Goal: Transaction & Acquisition: Obtain resource

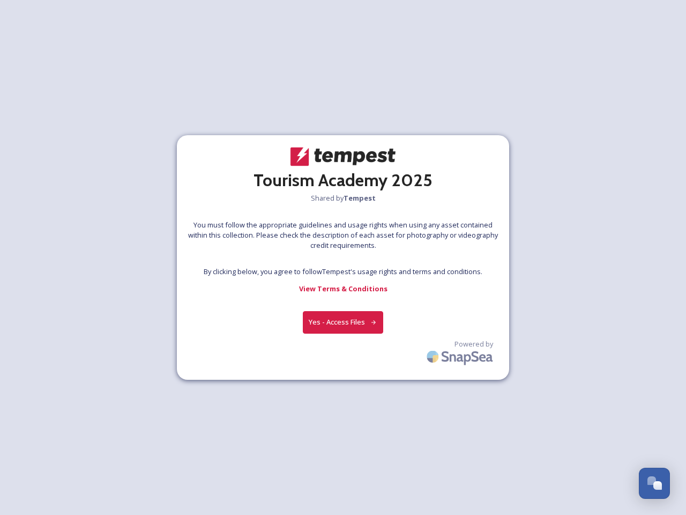
click at [343, 257] on div at bounding box center [343, 258] width 1 height 16
click at [343, 322] on button "Yes - Access Files" at bounding box center [343, 322] width 80 height 22
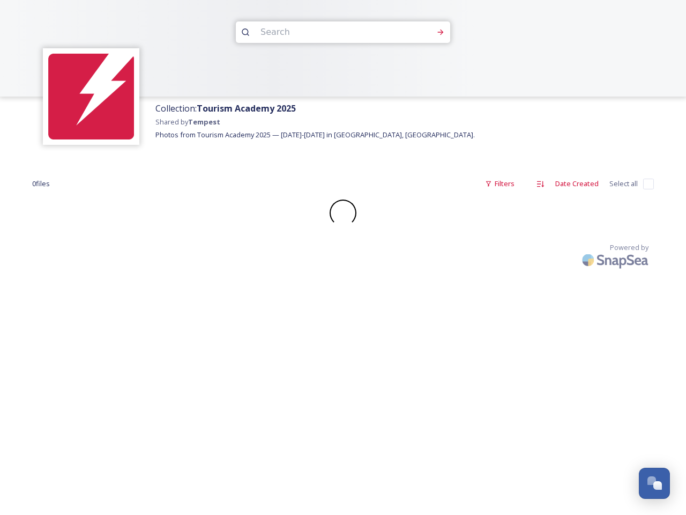
click at [461, 354] on div "Collection: Tourism Academy 2025 Shared by Tempest Photos from Tourism Academy …" at bounding box center [343, 257] width 686 height 515
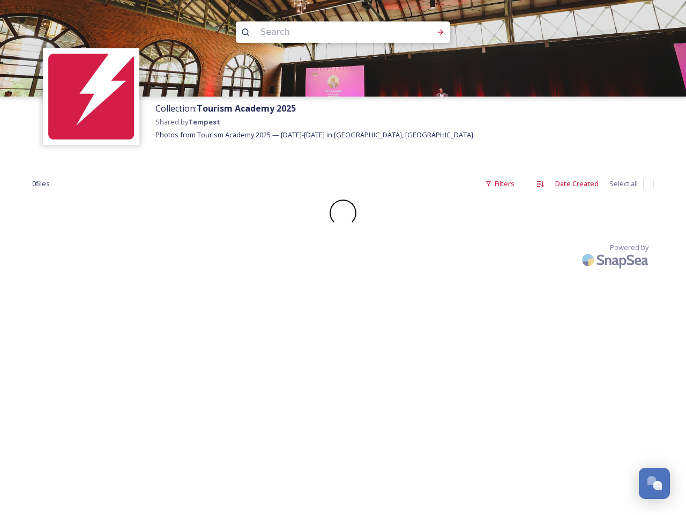
click at [654, 483] on div "Open Chat" at bounding box center [657, 485] width 9 height 9
